Goal: Transaction & Acquisition: Book appointment/travel/reservation

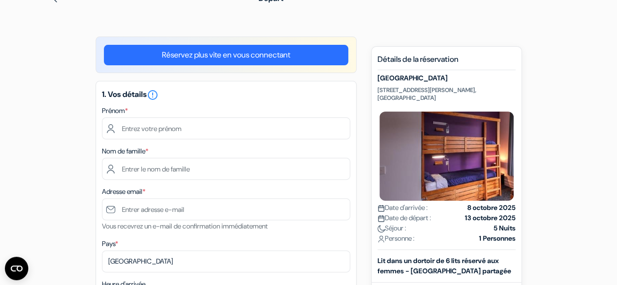
scroll to position [53, 0]
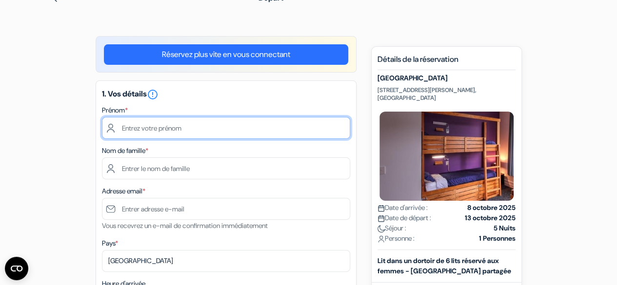
click at [232, 129] on input "text" at bounding box center [226, 128] width 248 height 22
type input "Eva"
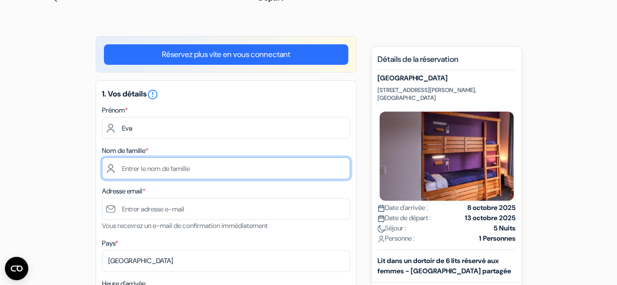
type input "Georgelin"
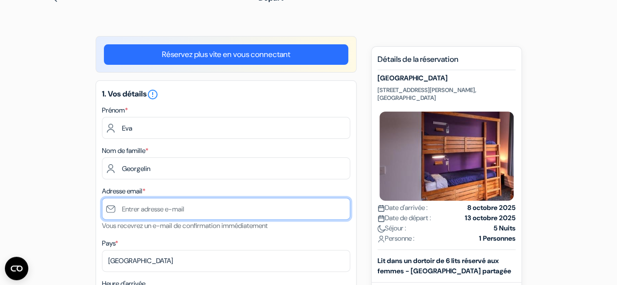
type input "[EMAIL_ADDRESS][DOMAIN_NAME]"
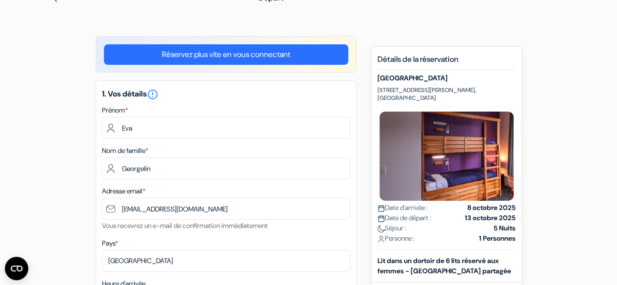
type input "[PHONE_NUMBER]"
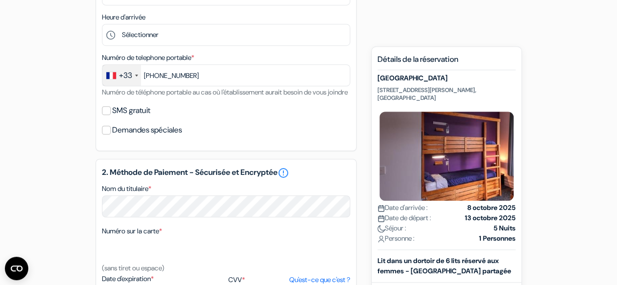
scroll to position [324, 0]
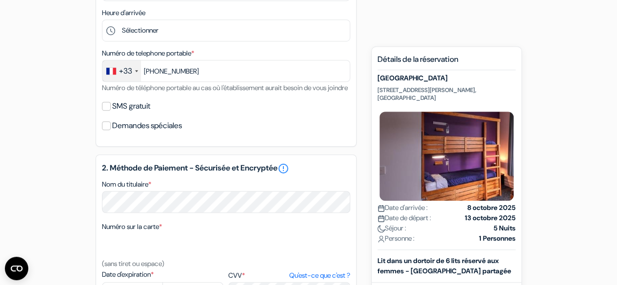
click at [102, 113] on div "SMS gratuit" at bounding box center [226, 106] width 248 height 14
click at [103, 111] on input "SMS gratuit" at bounding box center [106, 106] width 9 height 9
checkbox input "true"
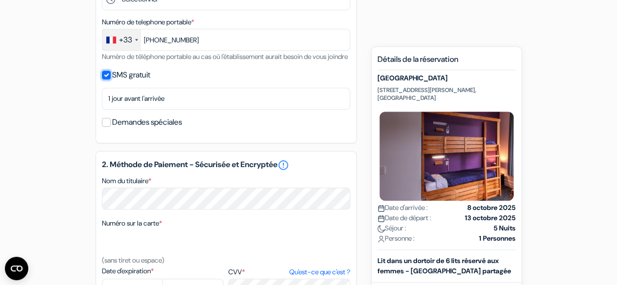
scroll to position [356, 0]
click at [107, 126] on input "Demandes spéciales" at bounding box center [106, 121] width 9 height 9
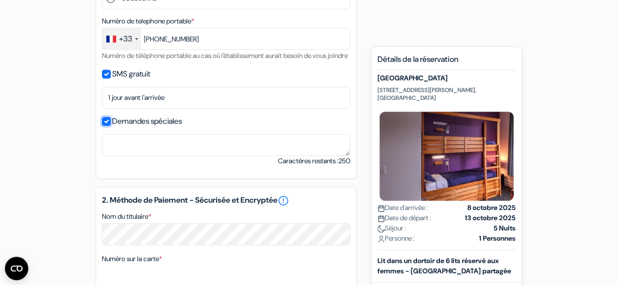
click at [107, 126] on input "Demandes spéciales" at bounding box center [106, 121] width 9 height 9
checkbox input "false"
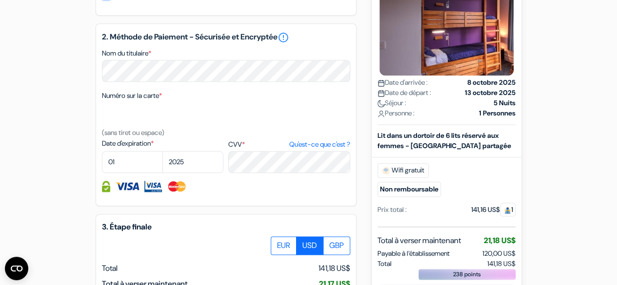
scroll to position [484, 0]
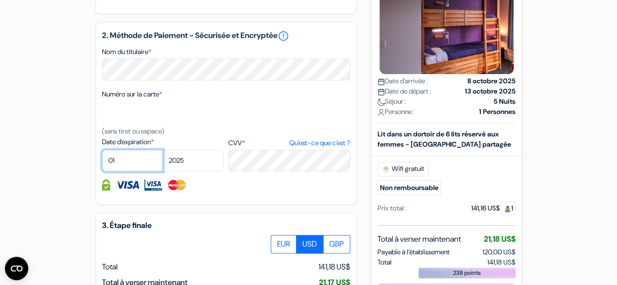
select select "11"
select select "2028"
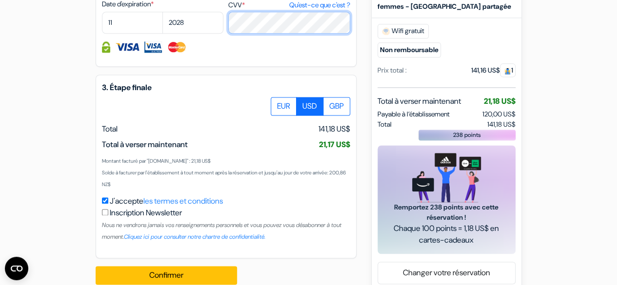
scroll to position [621, 0]
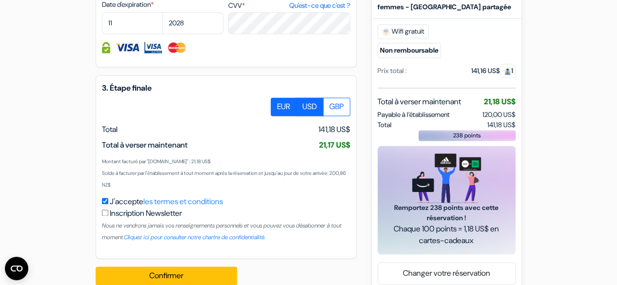
click at [282, 116] on label "EUR" at bounding box center [283, 106] width 26 height 19
click at [277, 104] on input "EUR" at bounding box center [274, 100] width 6 height 6
radio input "true"
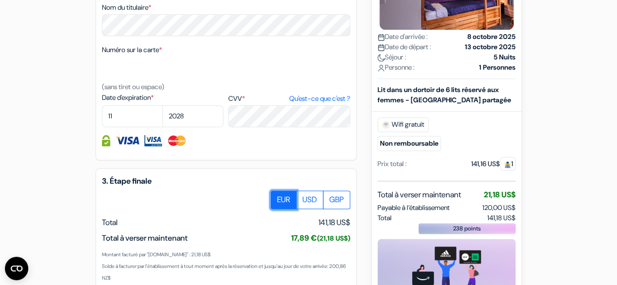
scroll to position [529, 0]
drag, startPoint x: 505, startPoint y: 231, endPoint x: 516, endPoint y: 232, distance: 11.4
click at [516, 232] on div "Nouvelle Réservation Détails de la réservation [GEOGRAPHIC_DATA] [GEOGRAPHIC_DA…" at bounding box center [446, 130] width 151 height 511
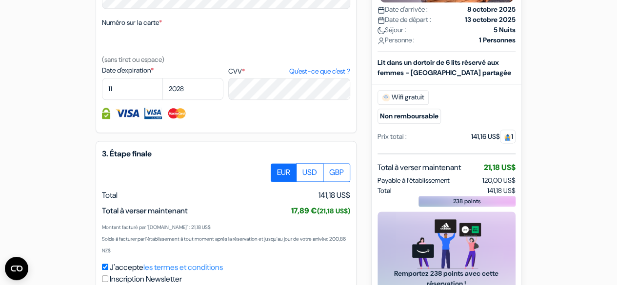
scroll to position [562, 0]
